Goal: Task Accomplishment & Management: Use online tool/utility

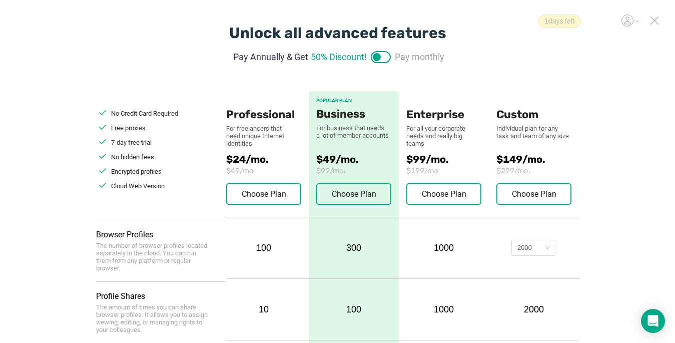
click at [504, 21] on icon at bounding box center [654, 20] width 9 height 9
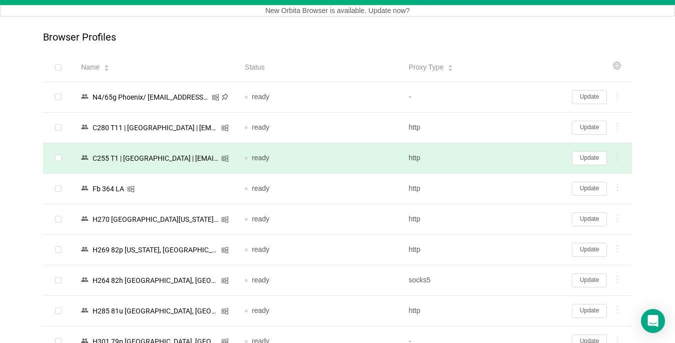
scroll to position [100, 0]
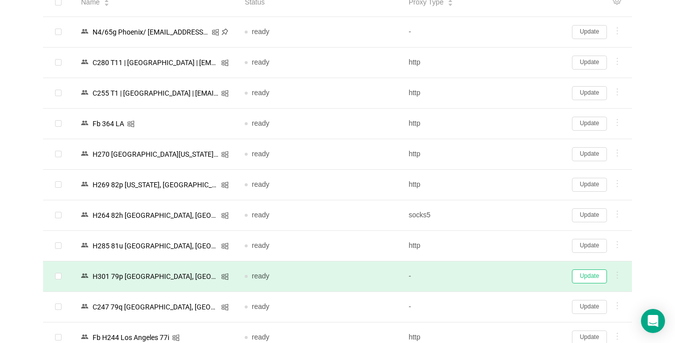
click at [504, 276] on button "Update" at bounding box center [589, 276] width 35 height 14
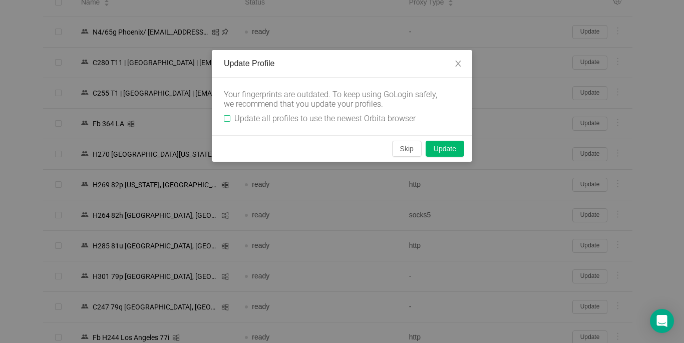
click at [225, 117] on input "Update all profiles to use the newest Orbita browser" at bounding box center [227, 118] width 7 height 7
checkbox input "true"
click at [408, 145] on button "Skip" at bounding box center [407, 149] width 30 height 16
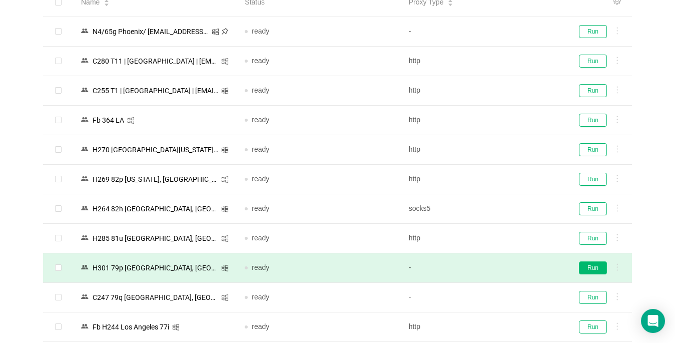
click at [504, 268] on button "Run" at bounding box center [593, 267] width 28 height 13
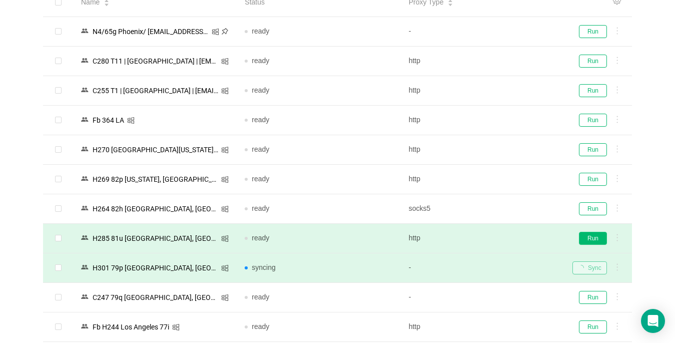
click at [504, 239] on button "Run" at bounding box center [593, 238] width 28 height 13
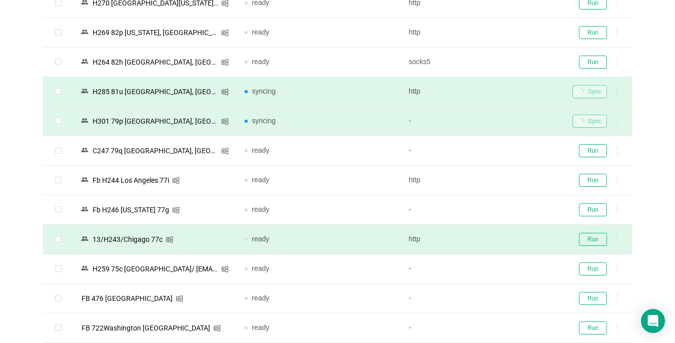
scroll to position [250, 0]
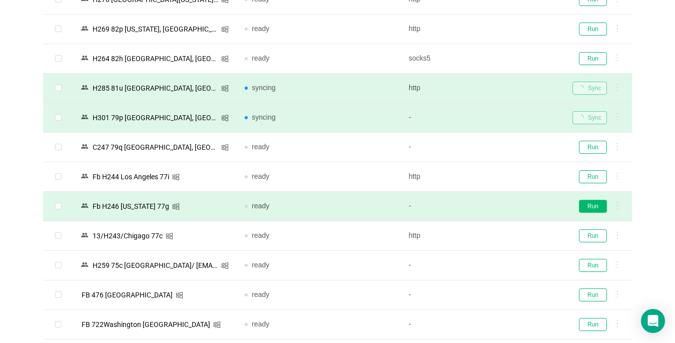
click at [504, 209] on button "Run" at bounding box center [593, 206] width 28 height 13
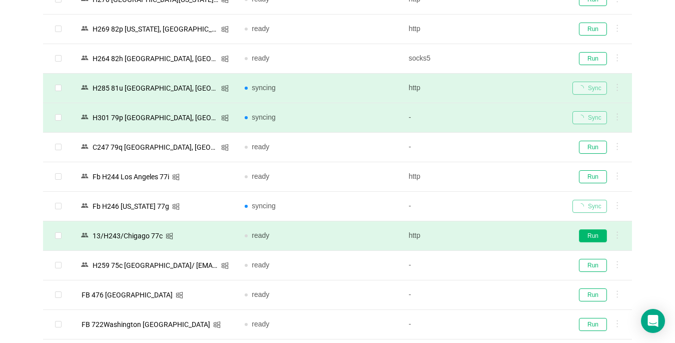
click at [504, 236] on button "Run" at bounding box center [593, 235] width 28 height 13
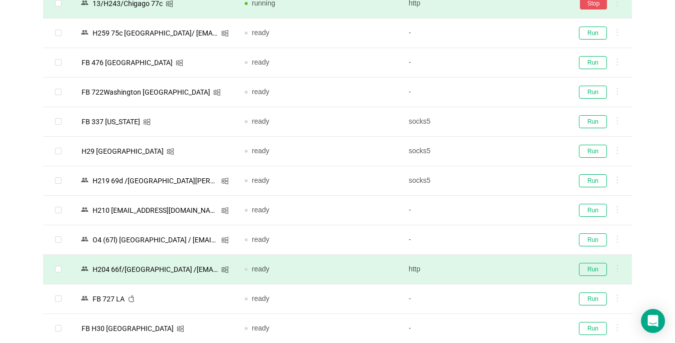
scroll to position [501, 0]
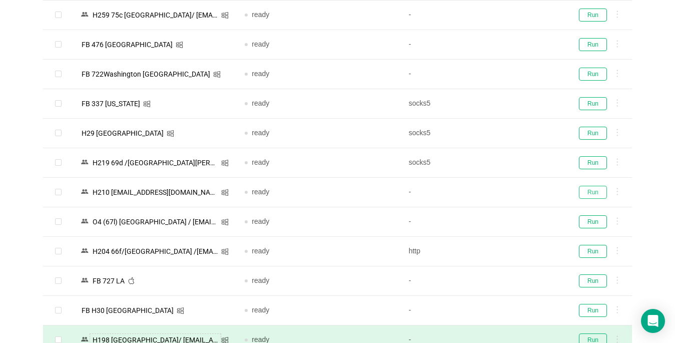
click at [504, 190] on button "Run" at bounding box center [593, 192] width 28 height 13
click at [504, 161] on button "Run" at bounding box center [593, 162] width 28 height 13
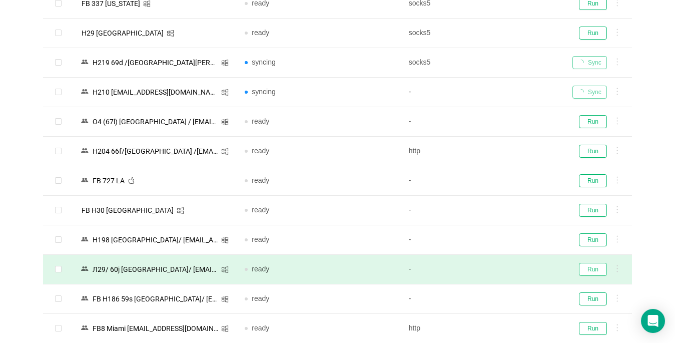
click at [504, 267] on button "Run" at bounding box center [593, 269] width 28 height 13
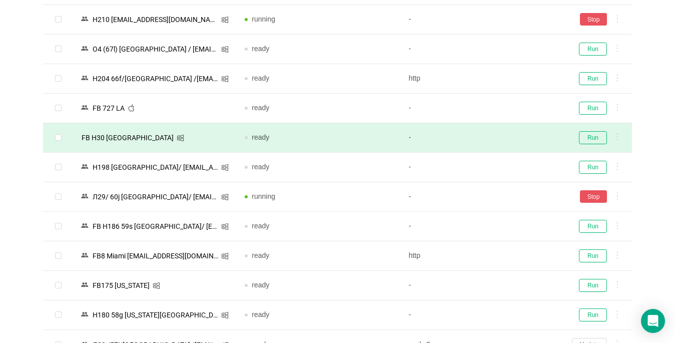
scroll to position [801, 0]
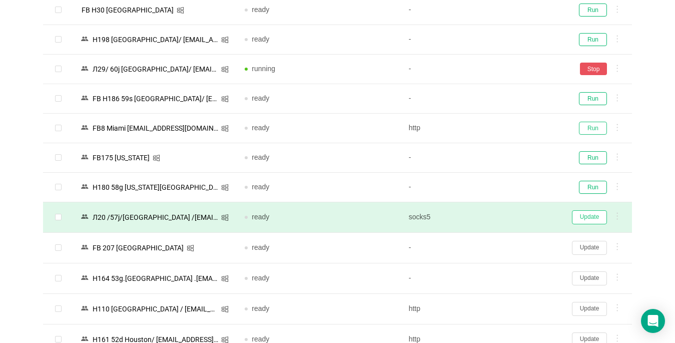
click at [504, 127] on button "Run" at bounding box center [593, 128] width 28 height 13
click at [504, 158] on button "Run" at bounding box center [593, 157] width 28 height 13
click at [504, 218] on button "Update" at bounding box center [589, 217] width 35 height 14
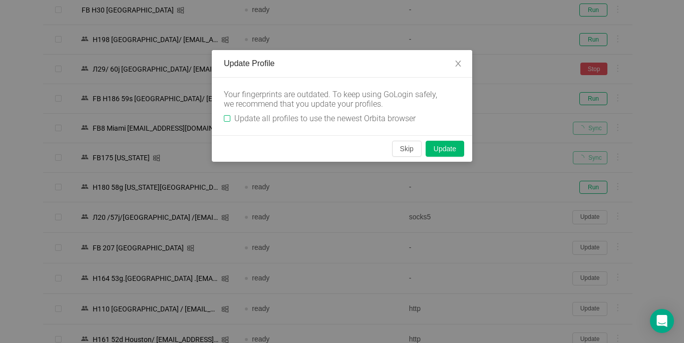
click at [227, 120] on input "Update all profiles to use the newest Orbita browser" at bounding box center [227, 118] width 7 height 7
checkbox input "true"
click at [402, 147] on button "Skip" at bounding box center [407, 149] width 30 height 16
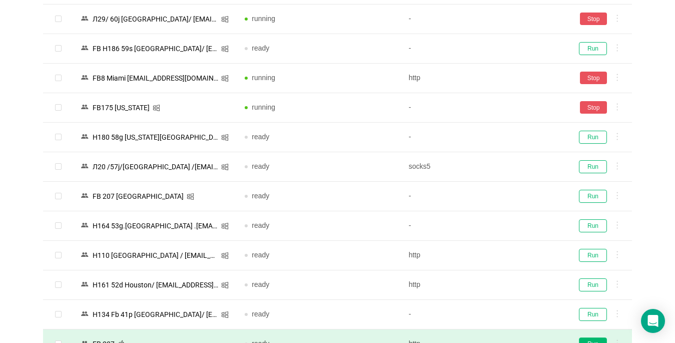
scroll to position [1001, 0]
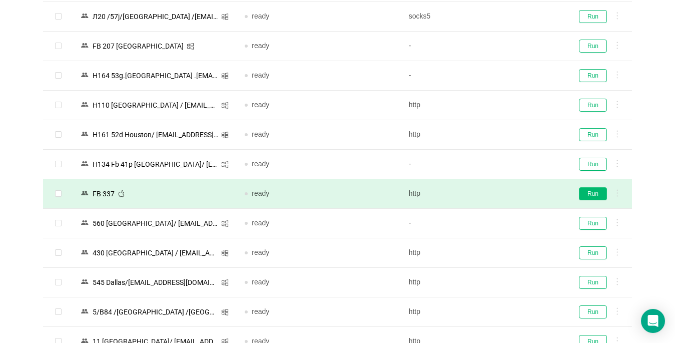
click at [504, 193] on button "Run" at bounding box center [593, 193] width 28 height 13
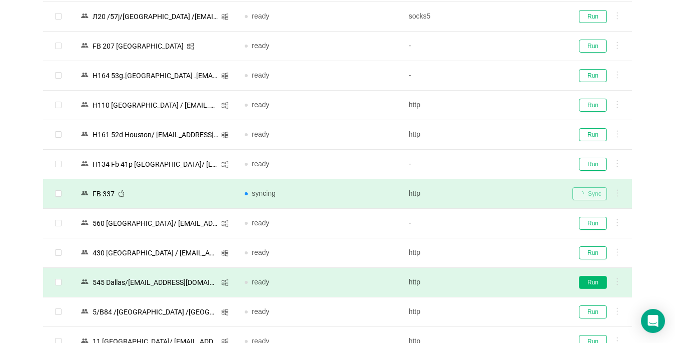
scroll to position [1102, 0]
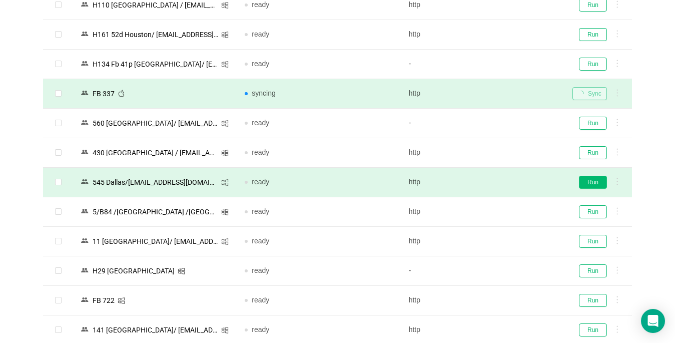
click at [504, 184] on button "Run" at bounding box center [593, 182] width 28 height 13
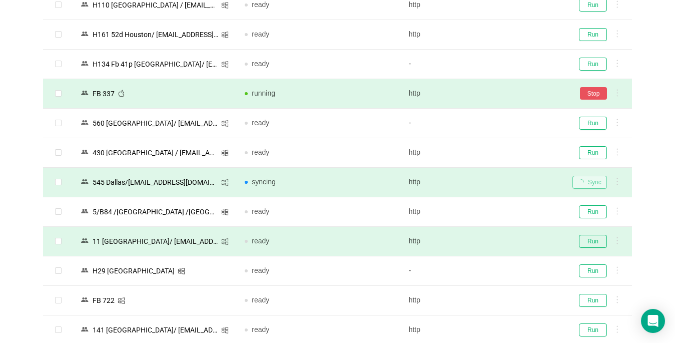
scroll to position [1252, 0]
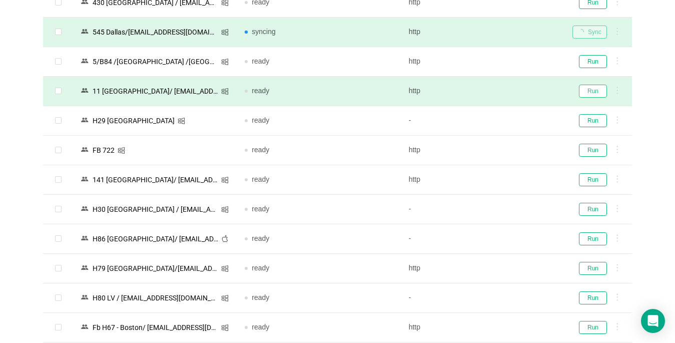
click at [504, 90] on button "Run" at bounding box center [593, 91] width 28 height 13
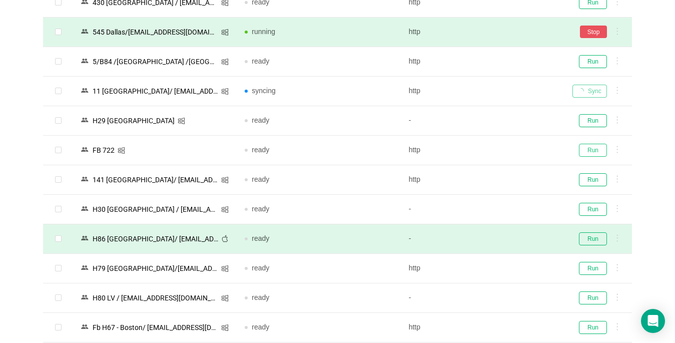
click at [504, 148] on button "Run" at bounding box center [593, 150] width 28 height 13
click at [504, 177] on button "Run" at bounding box center [593, 179] width 28 height 13
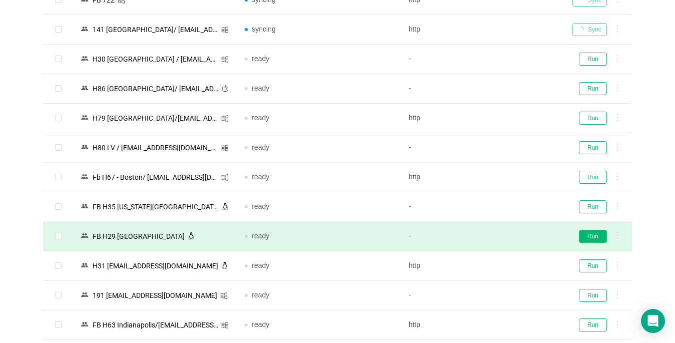
click at [504, 237] on button "Run" at bounding box center [593, 236] width 28 height 13
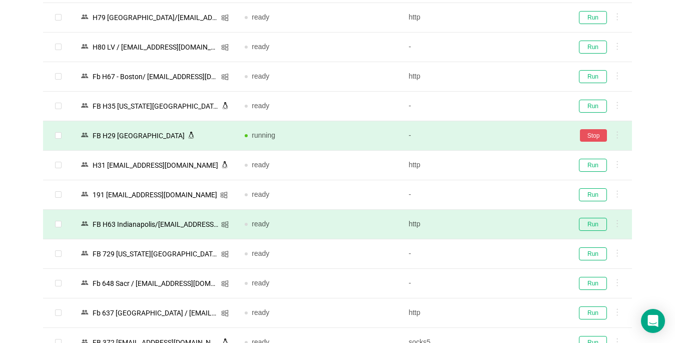
scroll to position [1602, 0]
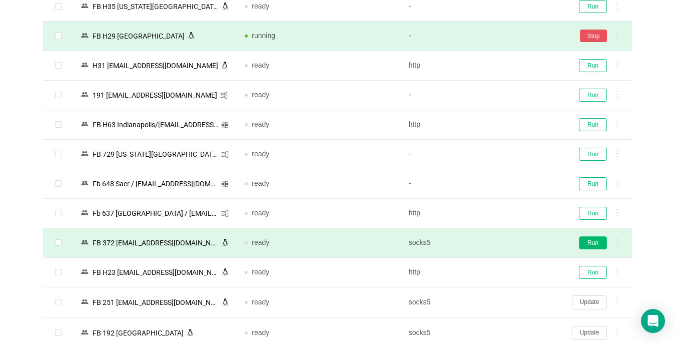
click at [504, 243] on button "Run" at bounding box center [593, 242] width 28 height 13
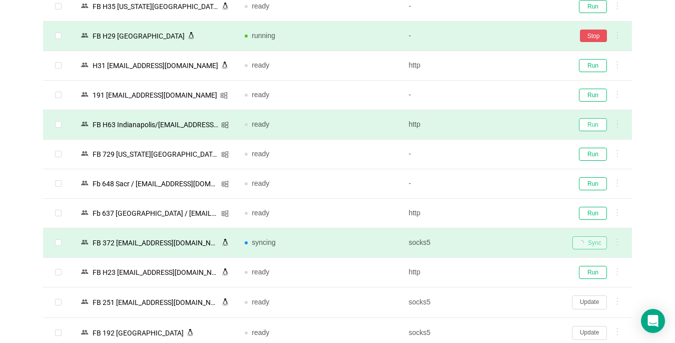
click at [504, 124] on button "Run" at bounding box center [593, 124] width 28 height 13
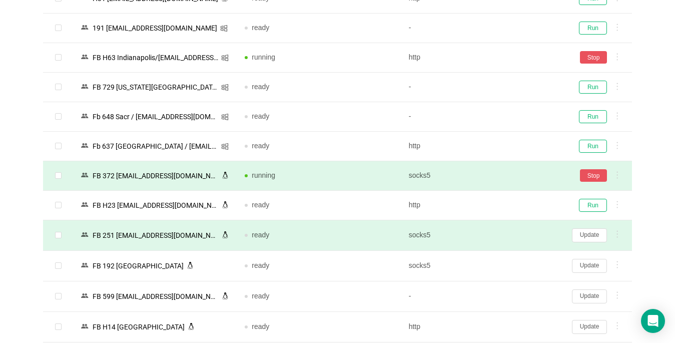
scroll to position [1752, 0]
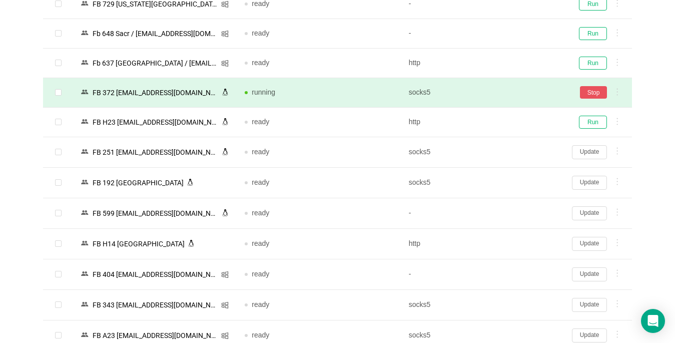
click at [504, 245] on button "Update" at bounding box center [589, 244] width 35 height 14
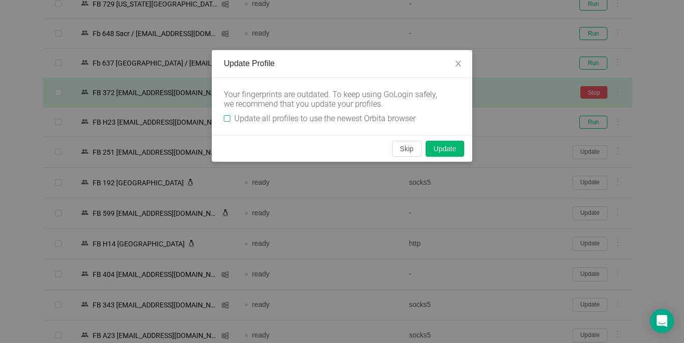
click at [226, 117] on input "Update all profiles to use the newest Orbita browser" at bounding box center [227, 118] width 7 height 7
checkbox input "true"
click at [398, 150] on button "Skip" at bounding box center [407, 149] width 30 height 16
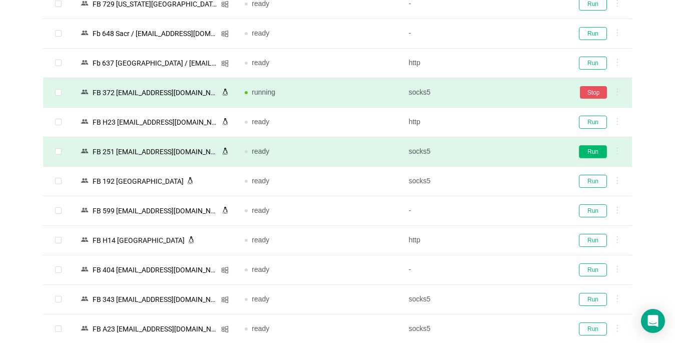
click at [504, 152] on button "Run" at bounding box center [593, 151] width 28 height 13
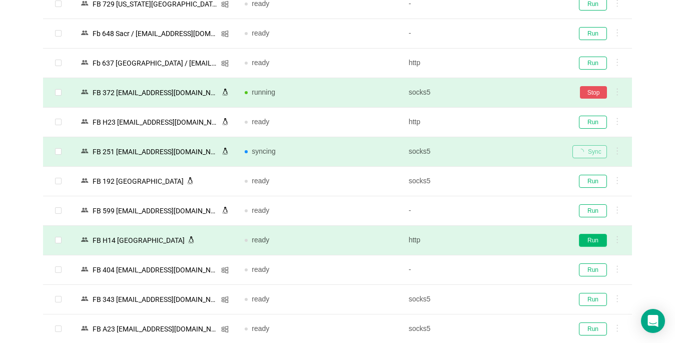
click at [504, 238] on button "Run" at bounding box center [593, 240] width 28 height 13
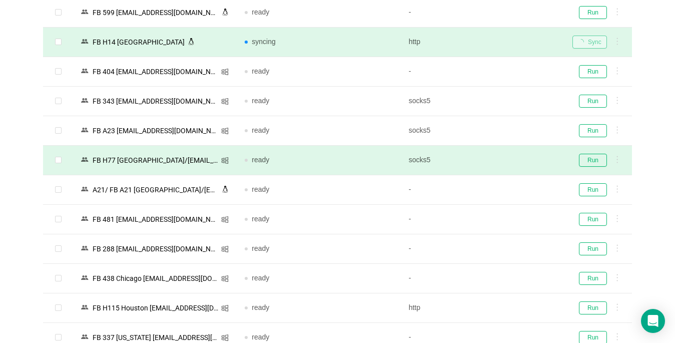
scroll to position [2003, 0]
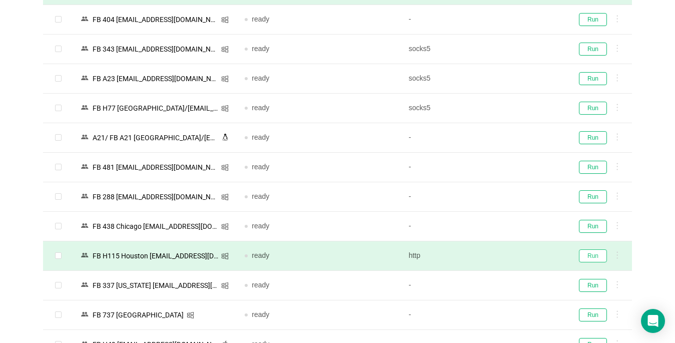
click at [504, 258] on button "Run" at bounding box center [593, 255] width 28 height 13
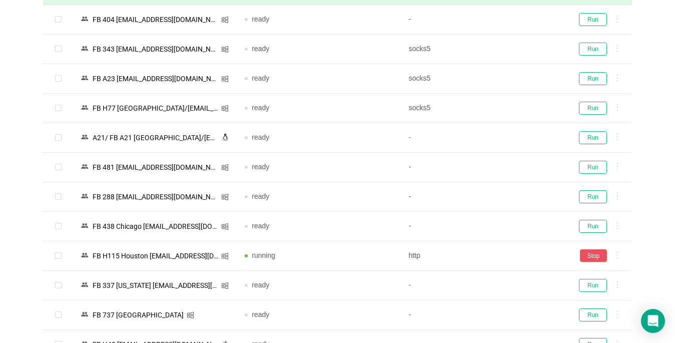
scroll to position [1252, 0]
